Goal: Transaction & Acquisition: Book appointment/travel/reservation

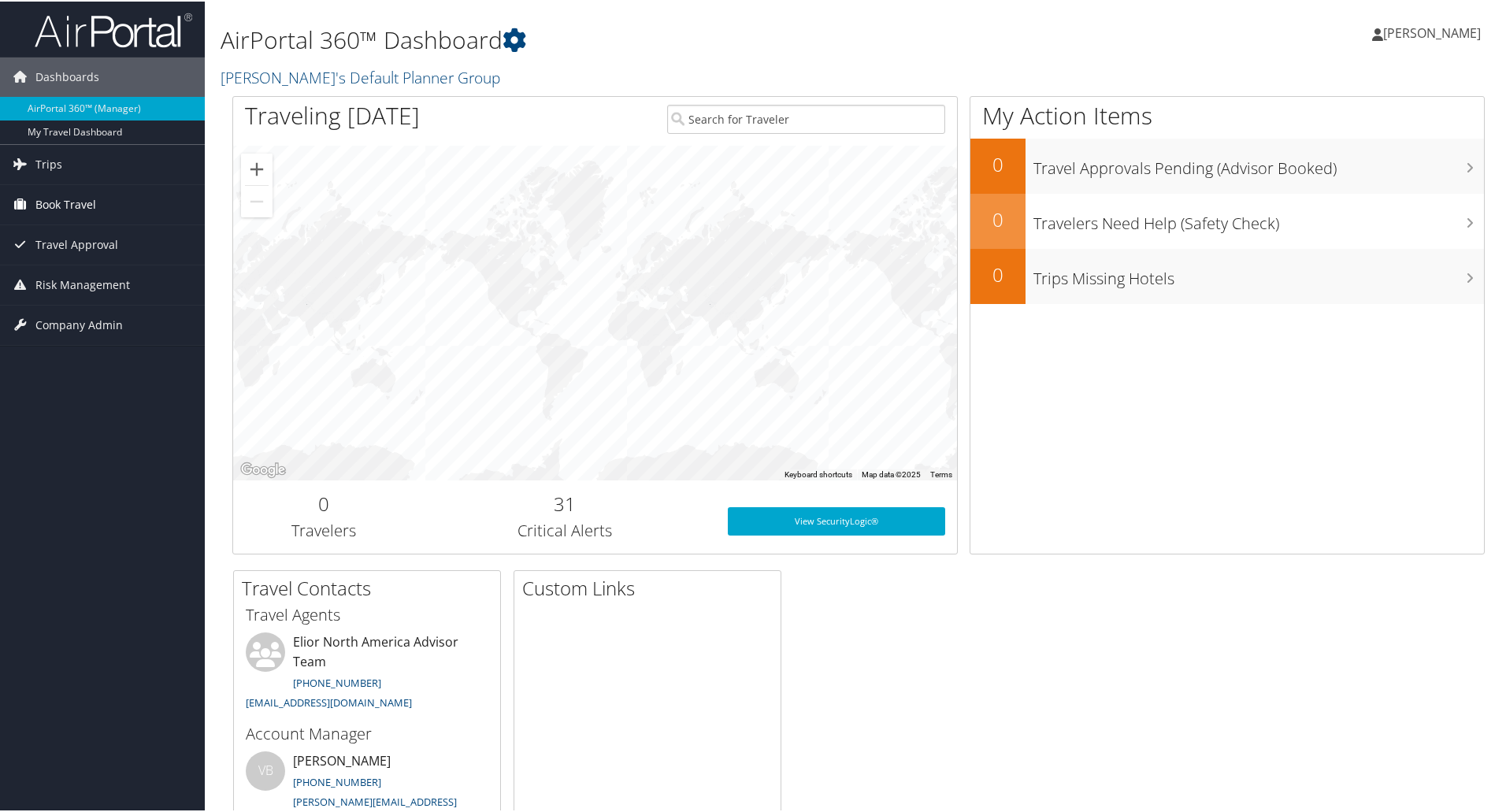
click at [55, 202] on span "Book Travel" at bounding box center [65, 203] width 60 height 40
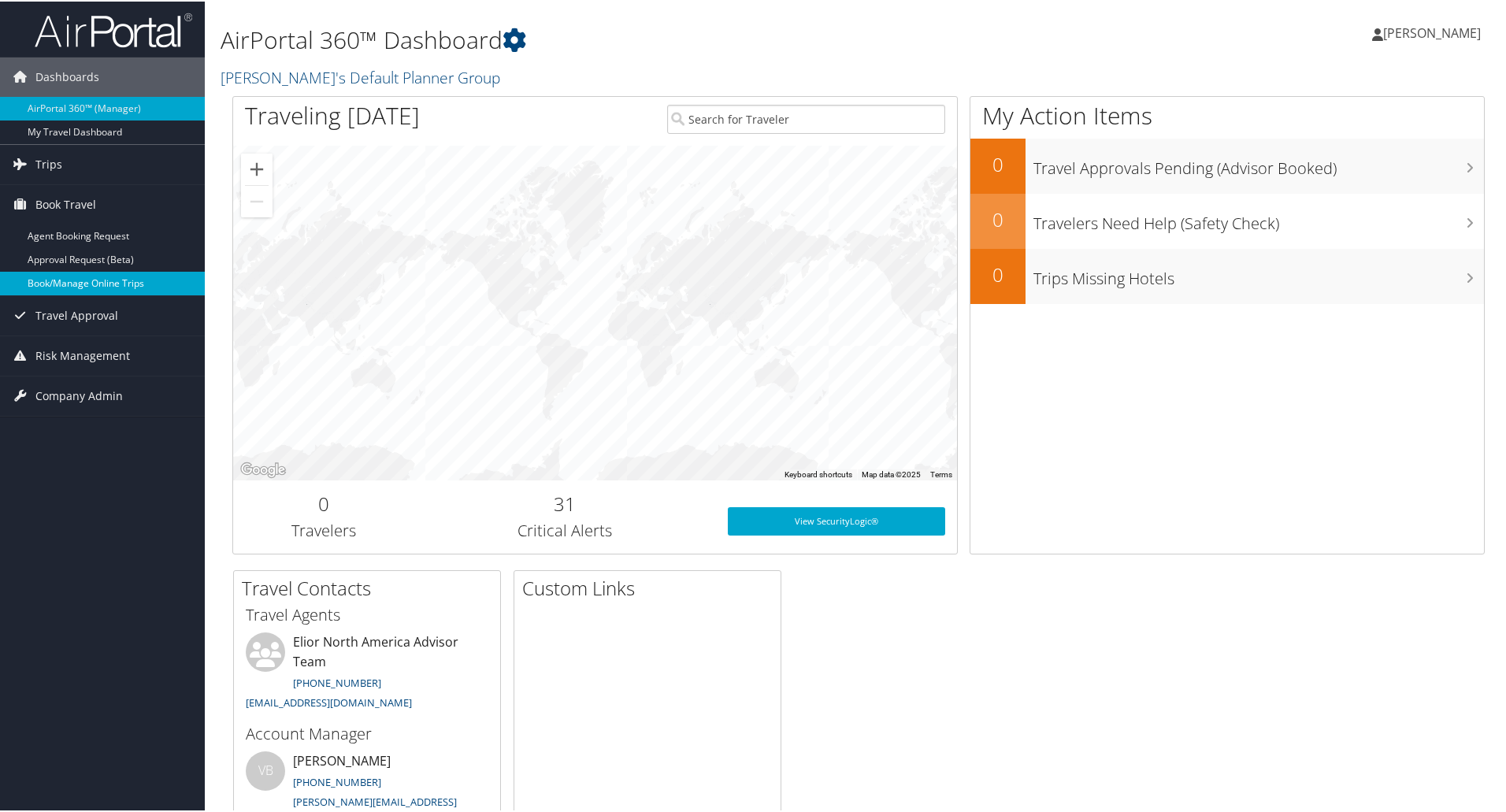
click at [79, 278] on link "Book/Manage Online Trips" at bounding box center [102, 282] width 205 height 24
